Goal: Task Accomplishment & Management: Use online tool/utility

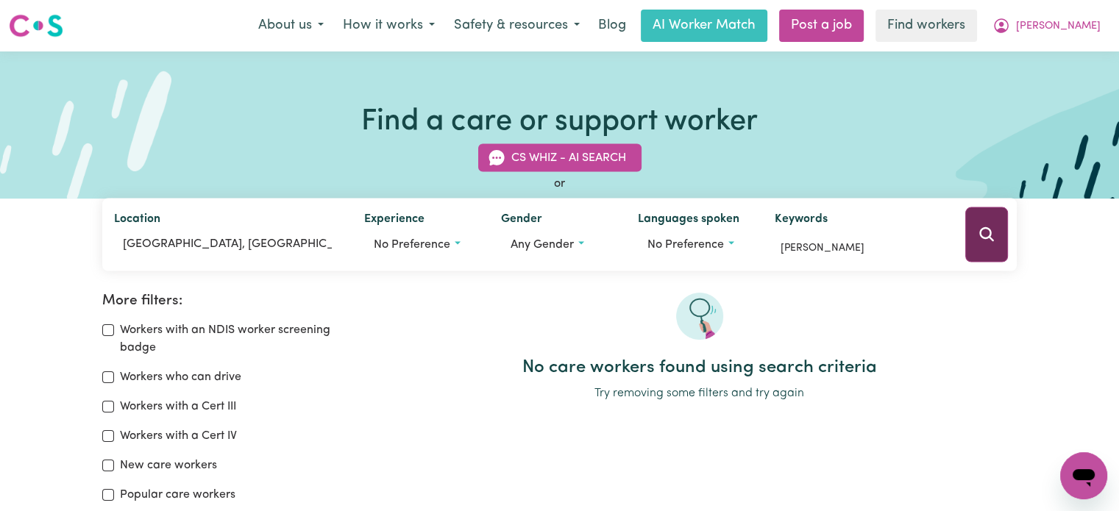
click at [991, 238] on icon "Search" at bounding box center [987, 235] width 18 height 18
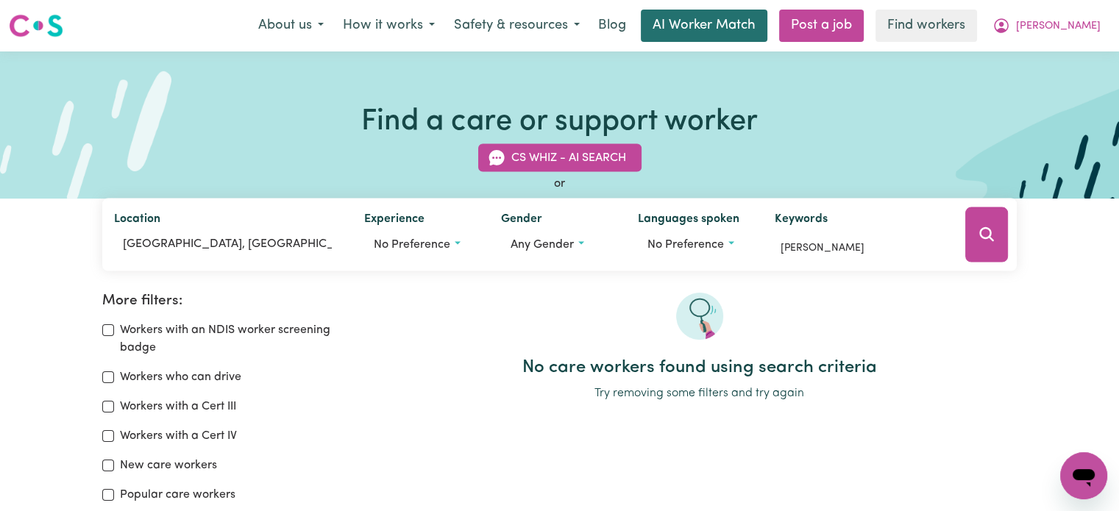
click at [767, 24] on link "AI Worker Match" at bounding box center [704, 26] width 127 height 32
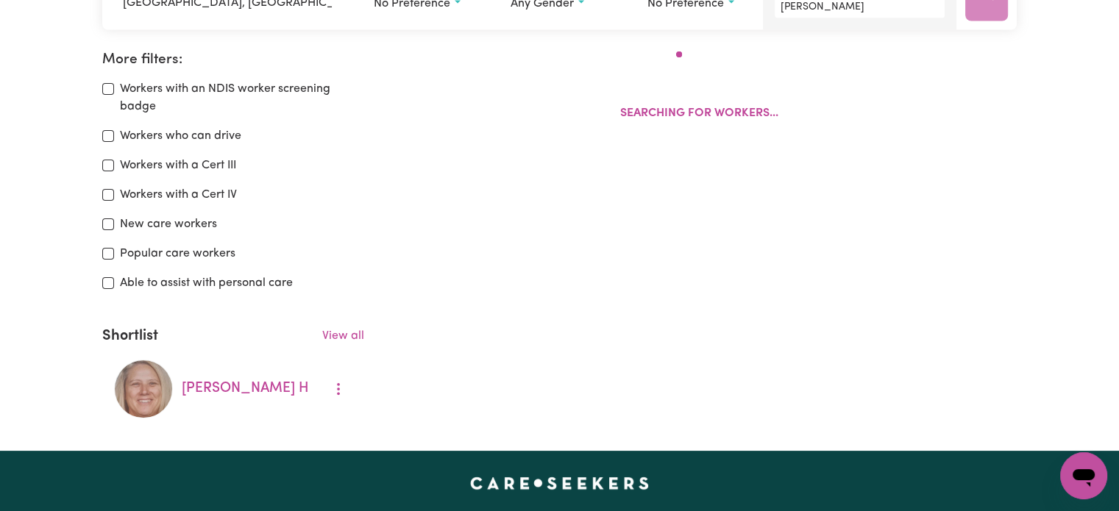
scroll to position [246, 0]
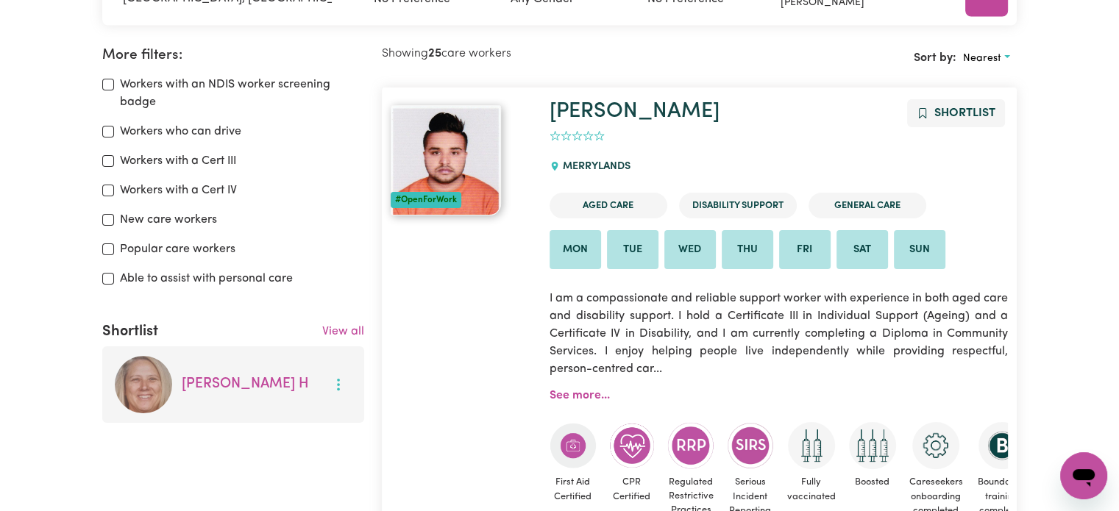
click at [350, 384] on button "More options" at bounding box center [338, 385] width 28 height 23
click at [333, 378] on icon "More options" at bounding box center [338, 384] width 15 height 15
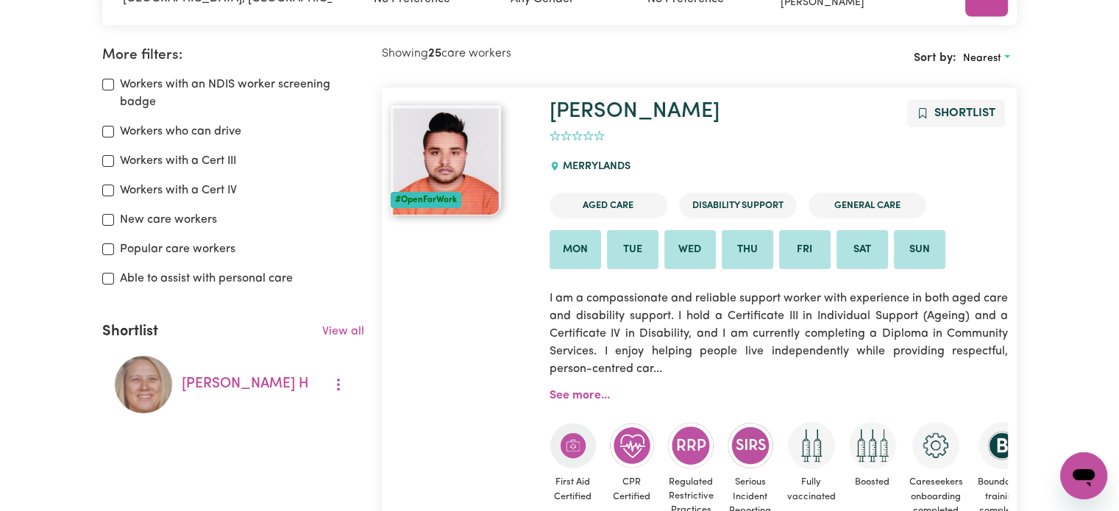
click at [341, 343] on div "View all" at bounding box center [261, 335] width 206 height 24
click at [341, 335] on link "View all" at bounding box center [343, 332] width 42 height 12
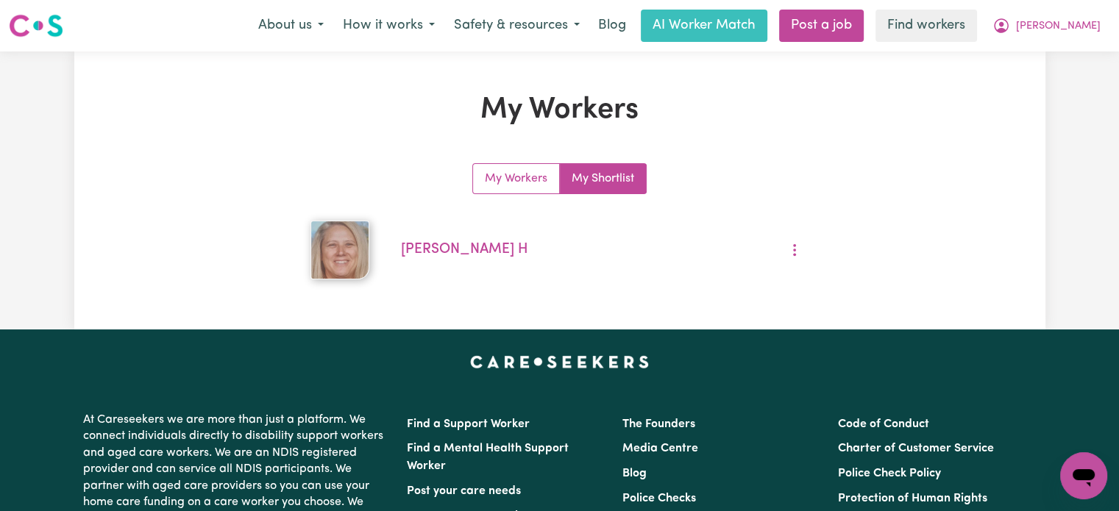
click at [611, 171] on link "My Shortlist" at bounding box center [603, 178] width 86 height 29
click at [506, 177] on link "My Workers" at bounding box center [516, 178] width 87 height 29
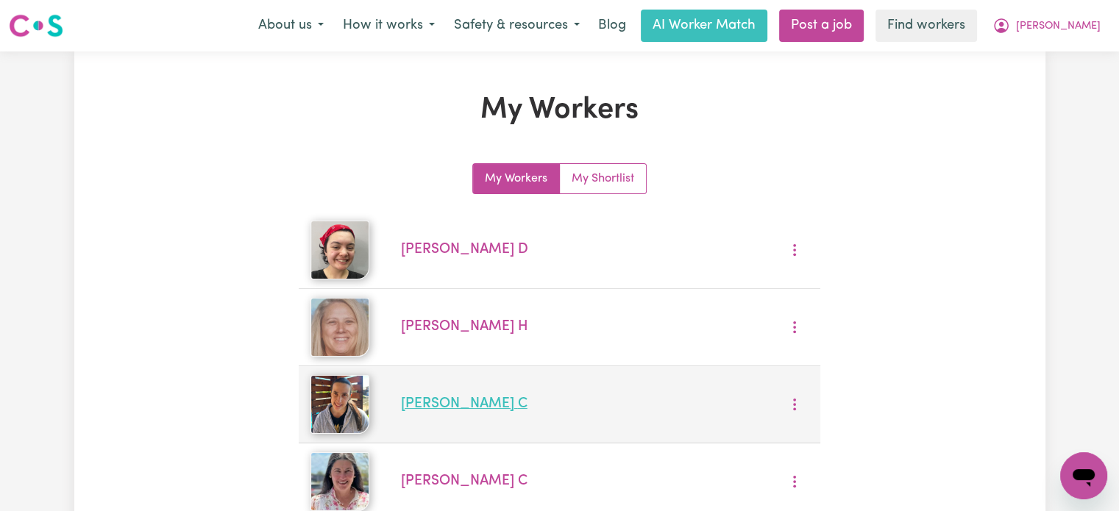
click at [466, 402] on link "[PERSON_NAME] C" at bounding box center [464, 404] width 127 height 14
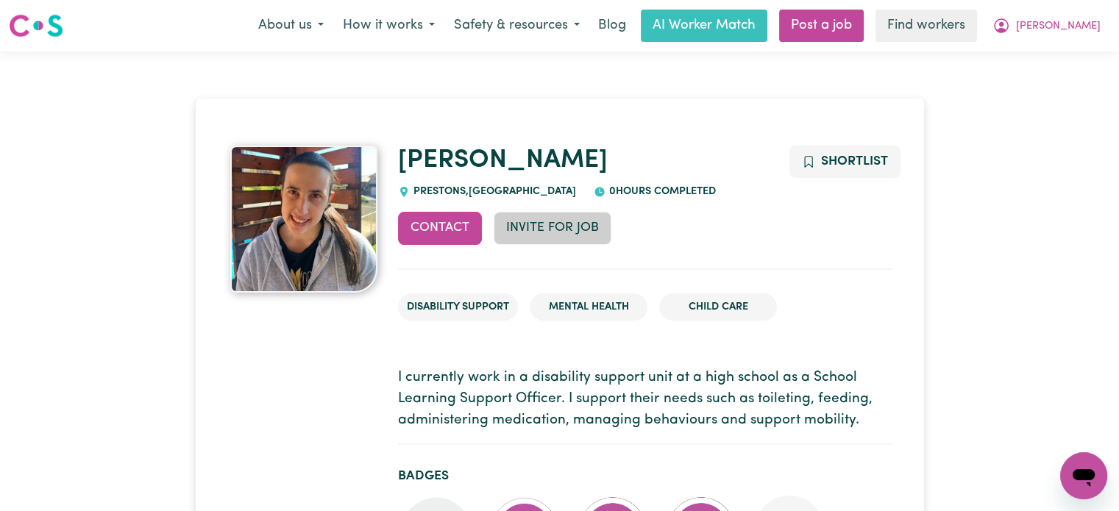
click at [547, 235] on button "Invite for Job" at bounding box center [553, 228] width 118 height 32
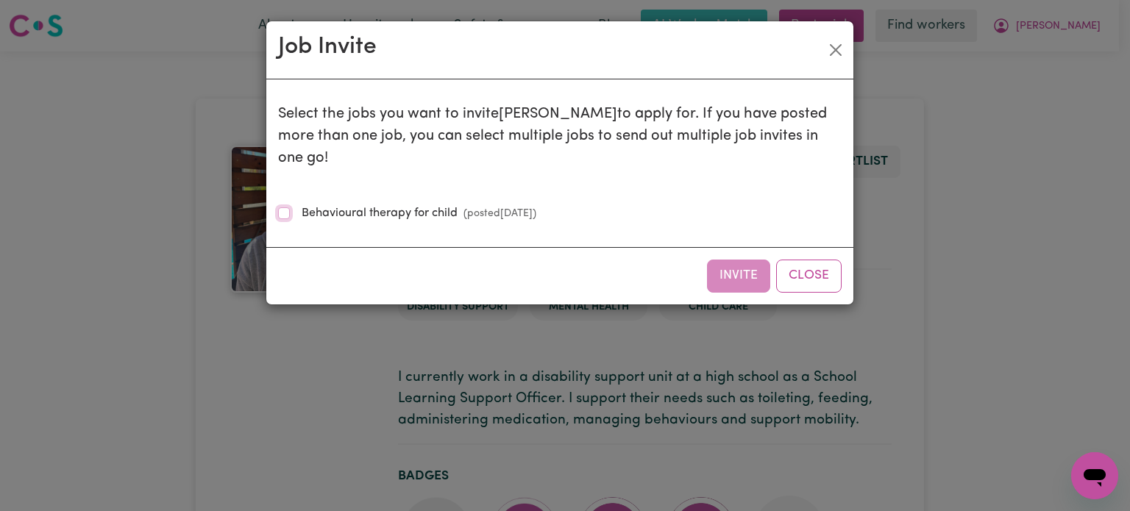
click at [281, 207] on input "Behavioural therapy for child (posted [DATE] )" at bounding box center [284, 213] width 12 height 12
checkbox input "true"
click at [753, 261] on button "Invite" at bounding box center [738, 276] width 63 height 32
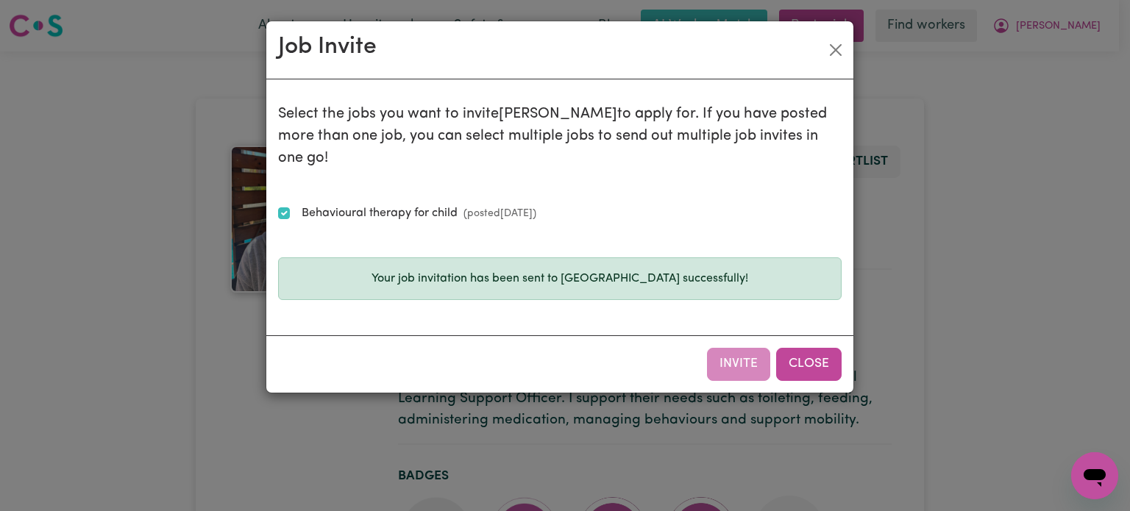
click at [812, 348] on button "Close" at bounding box center [808, 364] width 65 height 32
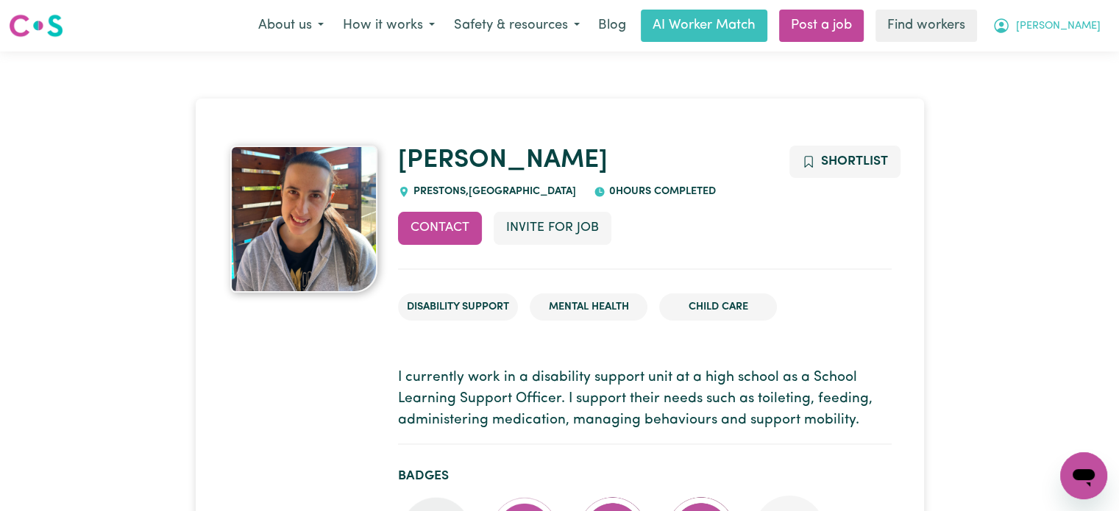
click at [1086, 23] on span "[PERSON_NAME]" at bounding box center [1058, 26] width 85 height 16
click at [1065, 53] on link "My Dashboard" at bounding box center [1051, 57] width 116 height 28
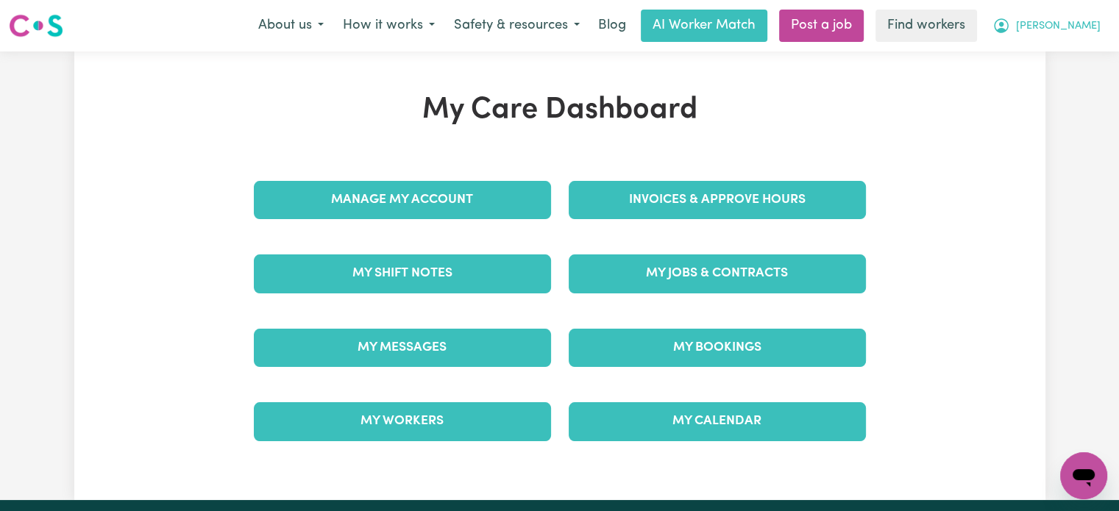
click at [1084, 23] on span "[PERSON_NAME]" at bounding box center [1058, 26] width 85 height 16
click at [1060, 89] on link "My SC Dashboard" at bounding box center [1051, 85] width 116 height 28
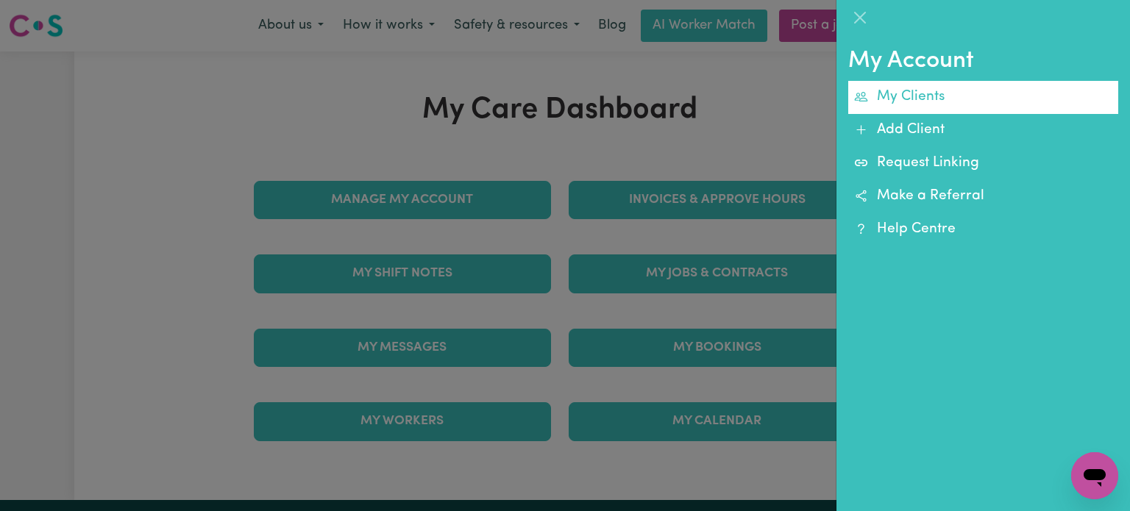
click at [923, 97] on link "My Clients" at bounding box center [983, 97] width 270 height 33
